Goal: Task Accomplishment & Management: Manage account settings

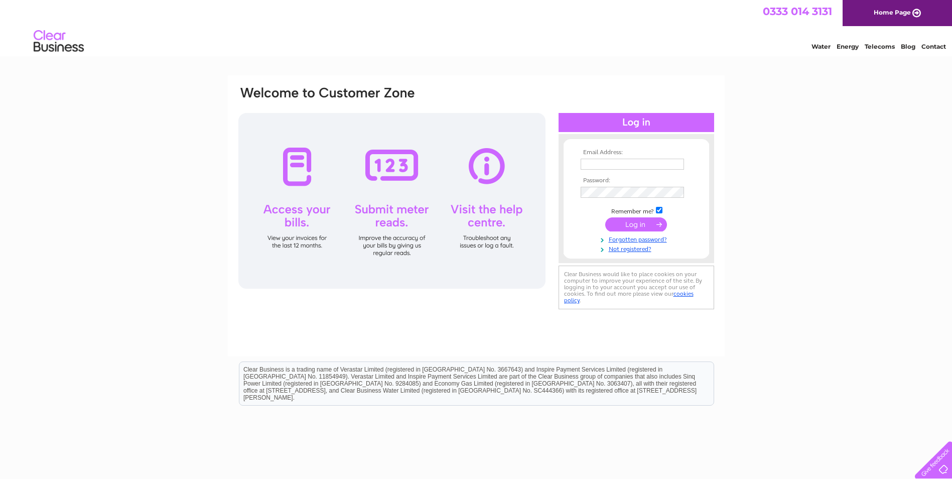
type input "ajcrane@dunechtestates.co.uk"
click at [617, 222] on input "submit" at bounding box center [636, 224] width 62 height 14
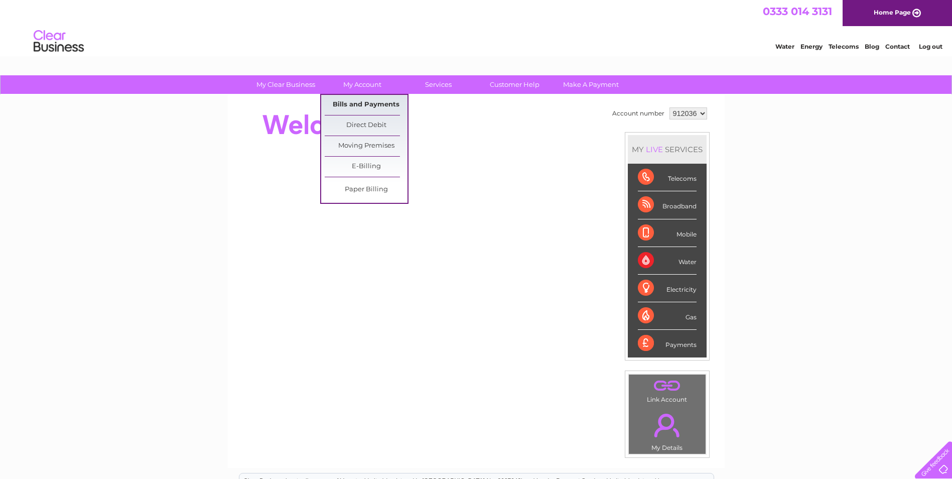
click at [366, 101] on link "Bills and Payments" at bounding box center [366, 105] width 83 height 20
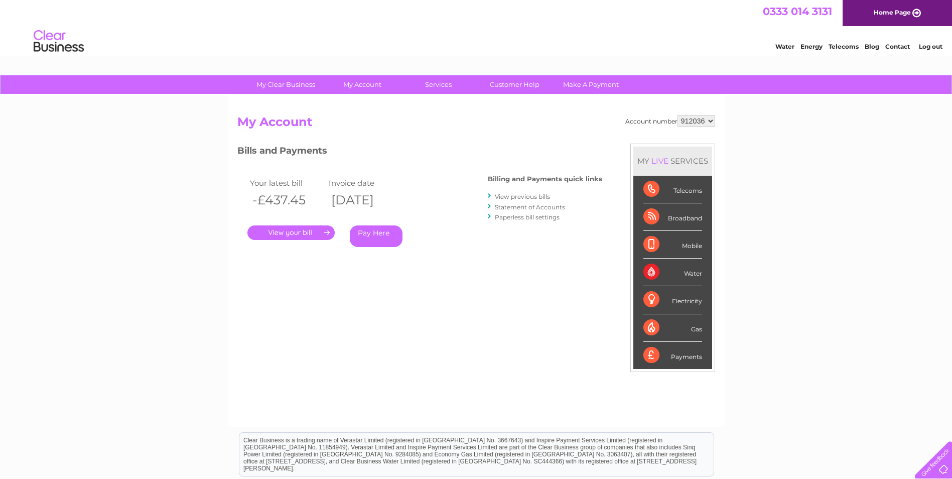
click at [311, 236] on link "." at bounding box center [290, 232] width 87 height 15
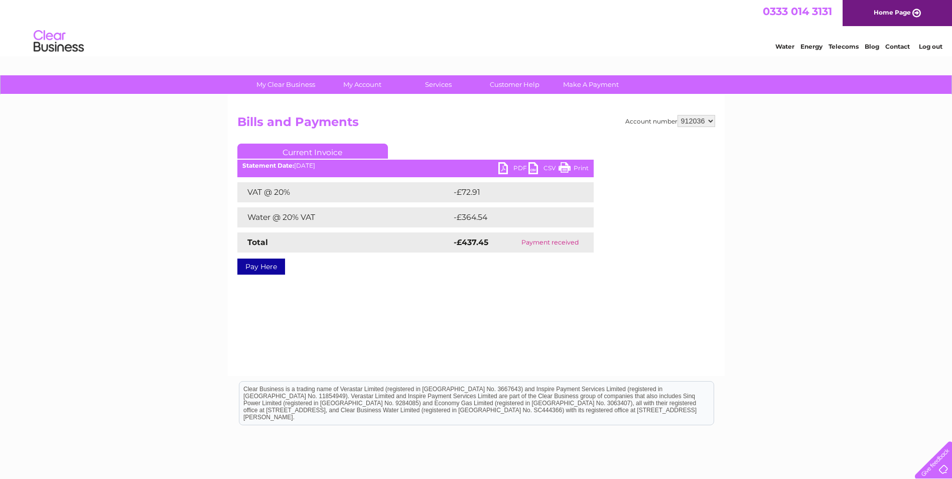
click at [511, 167] on link "PDF" at bounding box center [513, 169] width 30 height 15
